Goal: Find specific page/section: Find specific page/section

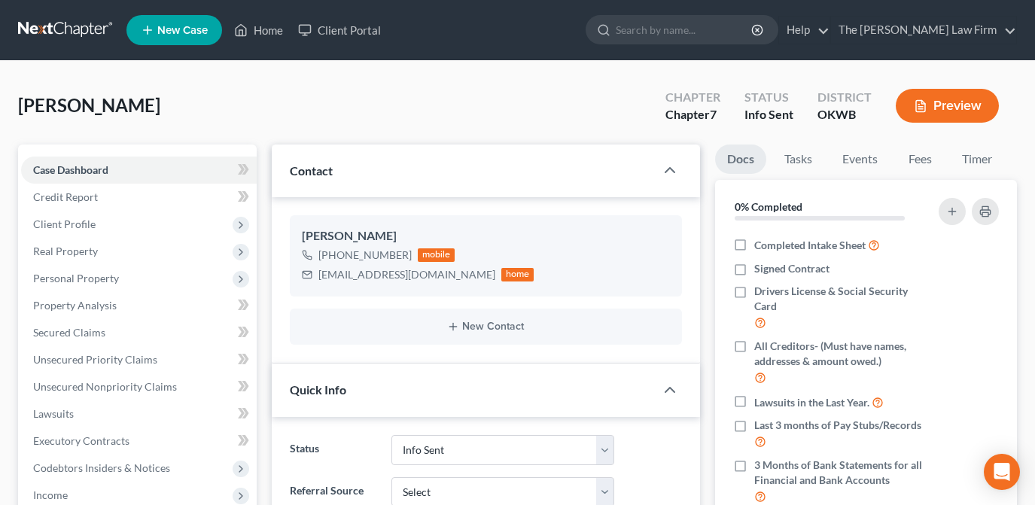
select select "3"
click at [743, 50] on nav "Home New Case Client Portal The [PERSON_NAME] Law Firm [PERSON_NAME][EMAIL_ADDR…" at bounding box center [517, 30] width 1035 height 60
click at [736, 20] on input "search" at bounding box center [685, 30] width 138 height 28
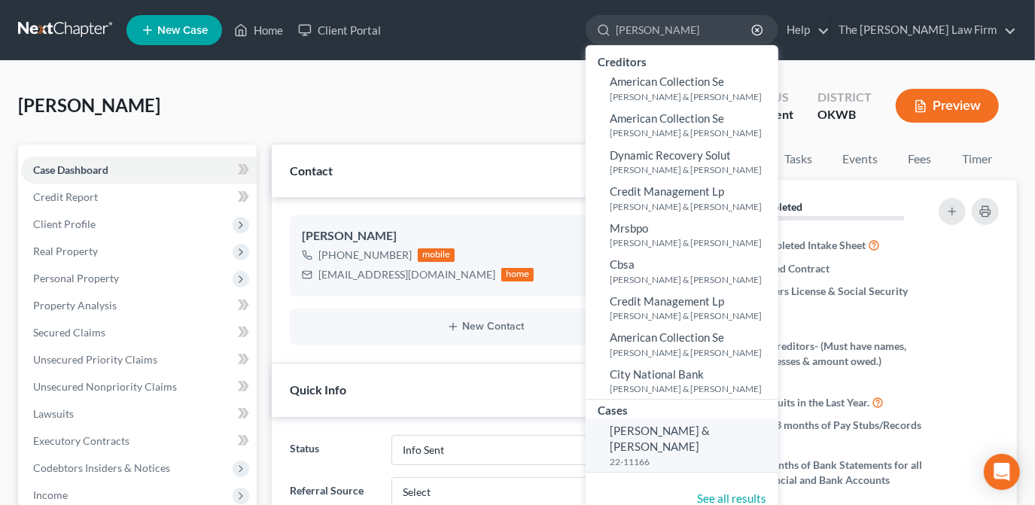
type input "[PERSON_NAME]"
click at [690, 435] on span "[PERSON_NAME] & [PERSON_NAME]" at bounding box center [659, 438] width 100 height 29
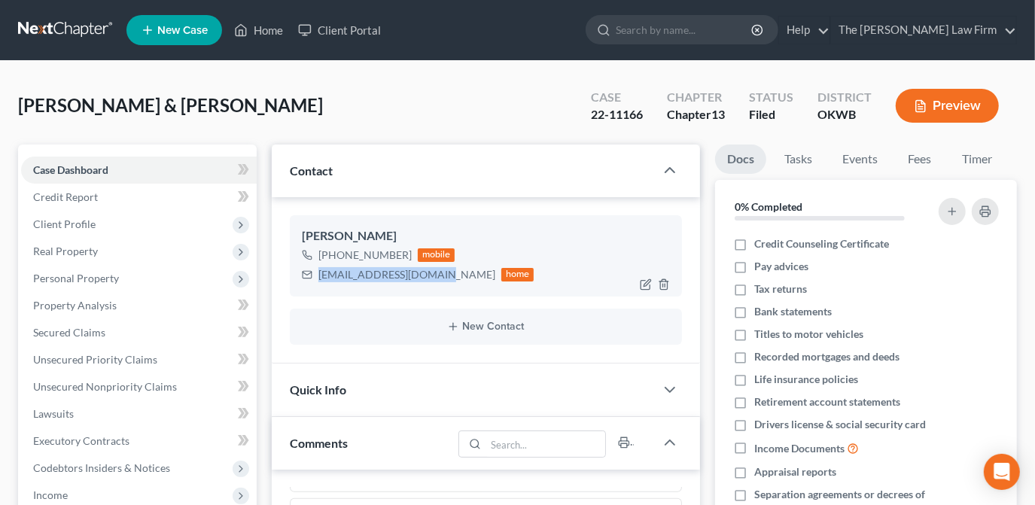
drag, startPoint x: 443, startPoint y: 275, endPoint x: 417, endPoint y: 283, distance: 27.4
click at [301, 276] on div "[PERSON_NAME] [PHONE_NUMBER] mobile [EMAIL_ADDRESS][DOMAIN_NAME] home" at bounding box center [486, 255] width 392 height 81
drag, startPoint x: 417, startPoint y: 283, endPoint x: 415, endPoint y: 272, distance: 11.4
copy div "[EMAIL_ADDRESS][DOMAIN_NAME]"
click at [450, 111] on div "[PERSON_NAME] & [PERSON_NAME] Upgraded Case 22-11166 Chapter Chapter 13 Status …" at bounding box center [517, 111] width 999 height 65
